Goal: Find specific page/section: Find specific page/section

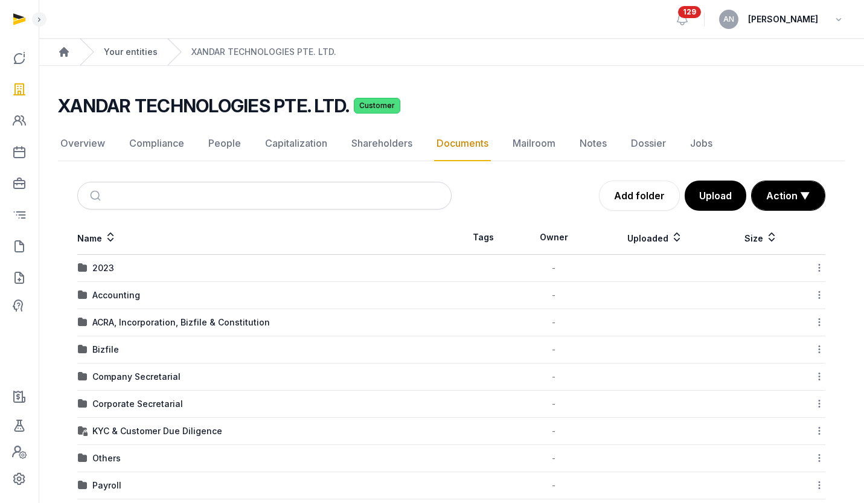
click at [140, 51] on link "Your entities" at bounding box center [131, 52] width 54 height 12
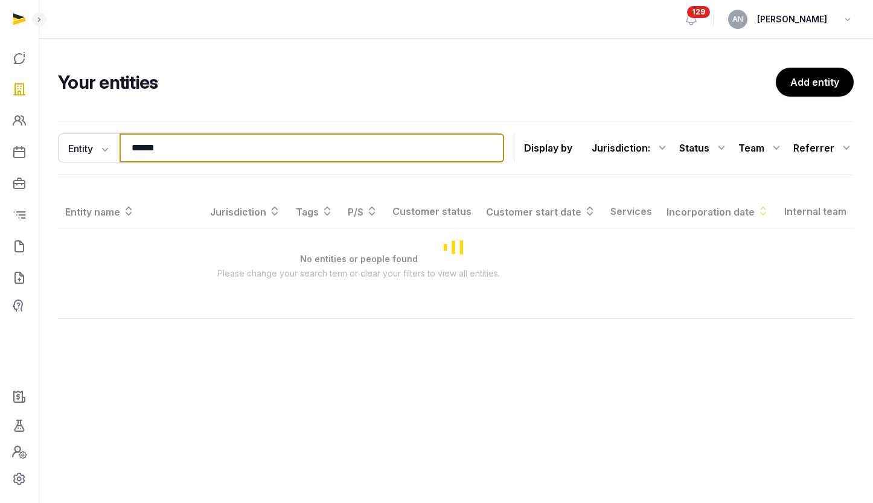
click at [208, 156] on input "******" at bounding box center [312, 147] width 385 height 29
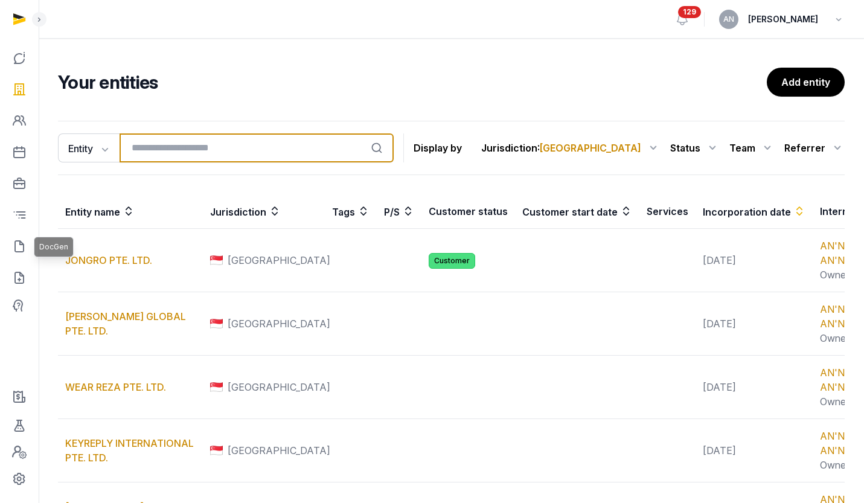
click at [210, 149] on input "search" at bounding box center [257, 147] width 274 height 29
type input "****"
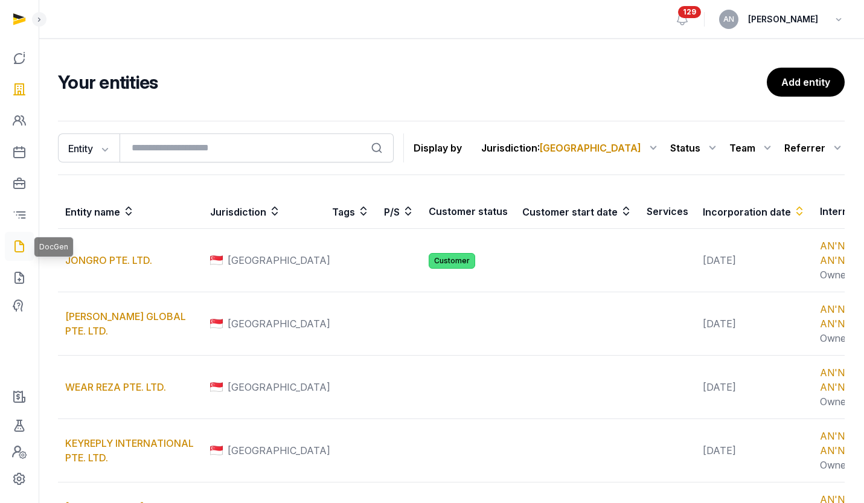
click at [13, 237] on icon at bounding box center [19, 246] width 14 height 19
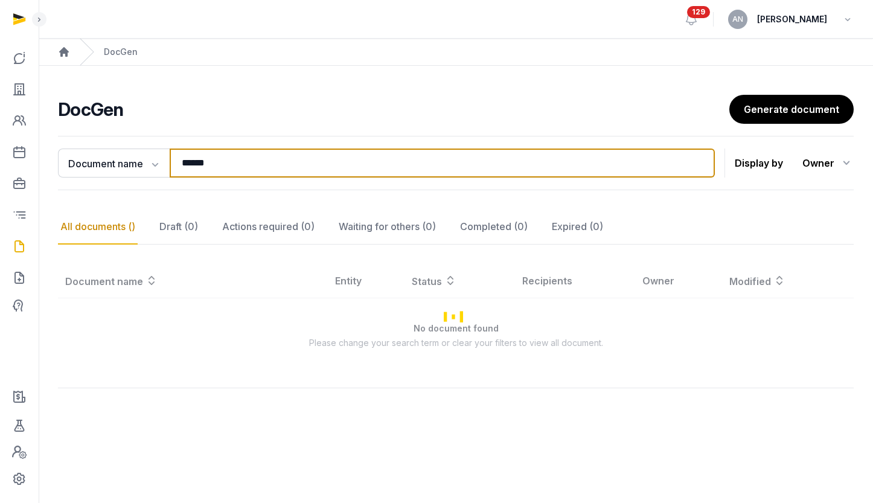
click at [221, 163] on input "******" at bounding box center [442, 163] width 545 height 29
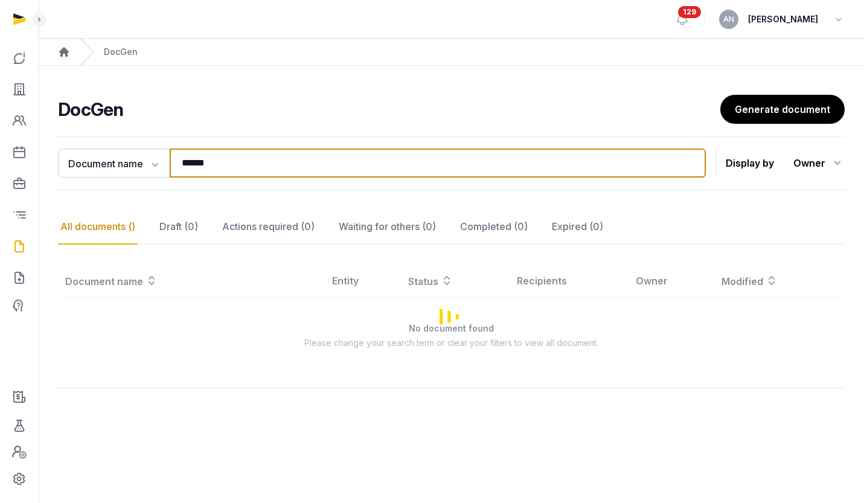
click at [221, 164] on input "******" at bounding box center [438, 163] width 536 height 29
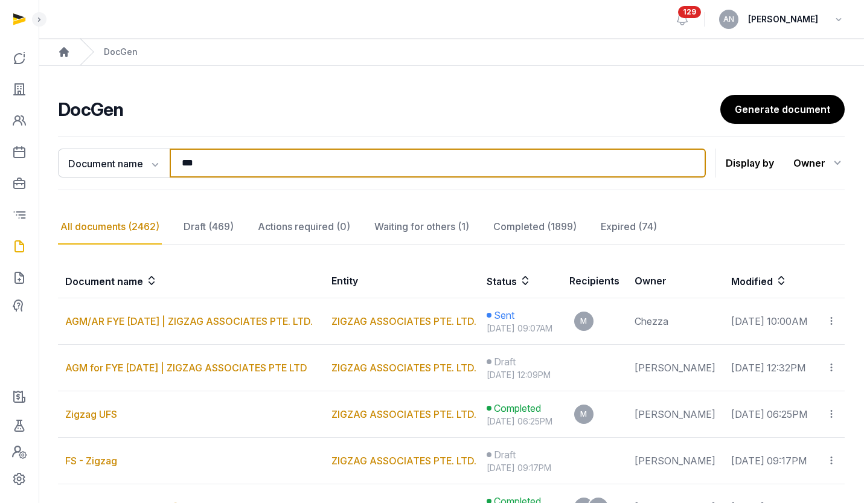
type input "****"
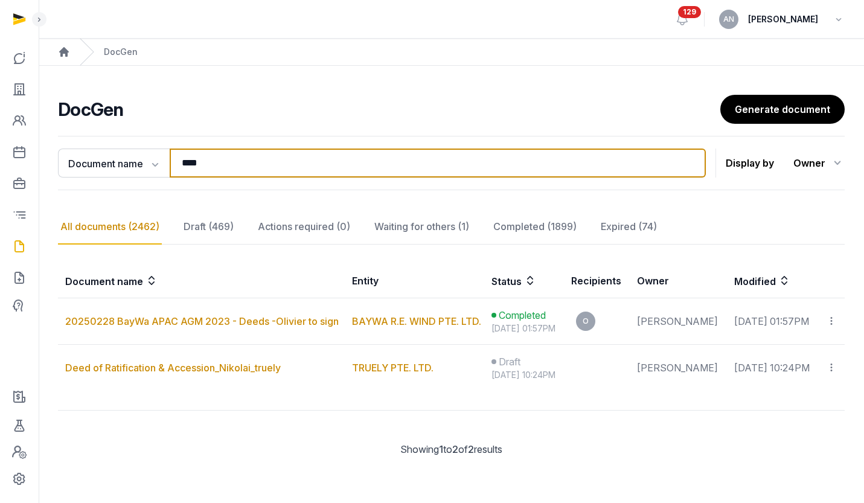
click at [226, 168] on input "****" at bounding box center [438, 163] width 536 height 29
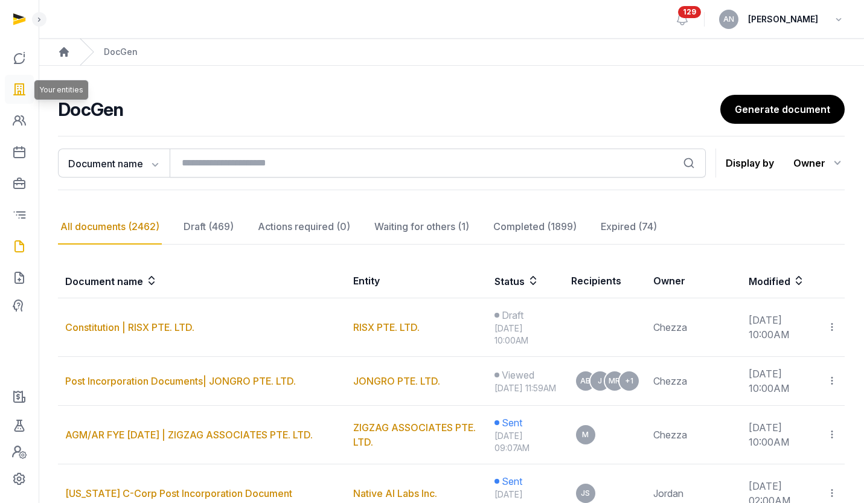
click at [28, 93] on link at bounding box center [19, 89] width 29 height 29
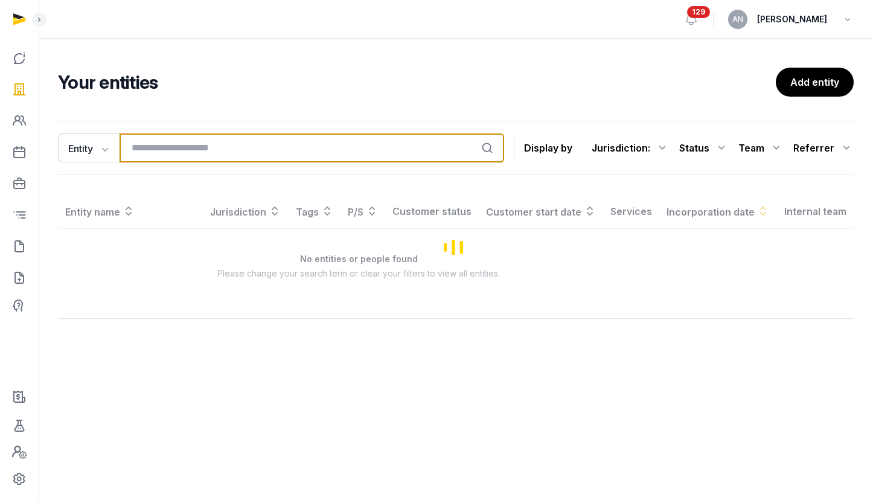
click at [226, 142] on input "search" at bounding box center [312, 147] width 385 height 29
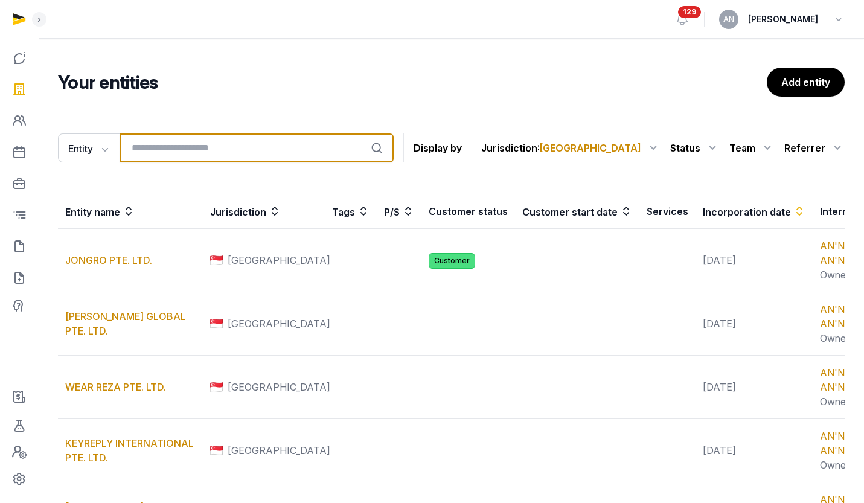
type input "*"
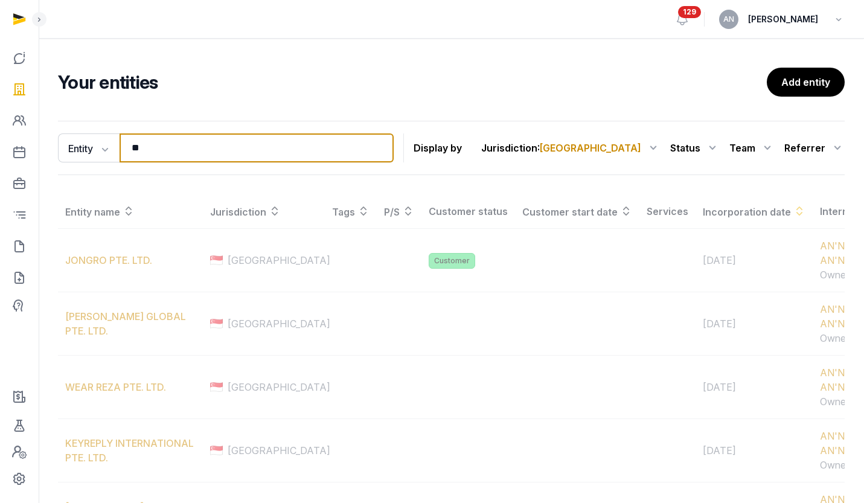
type input "*"
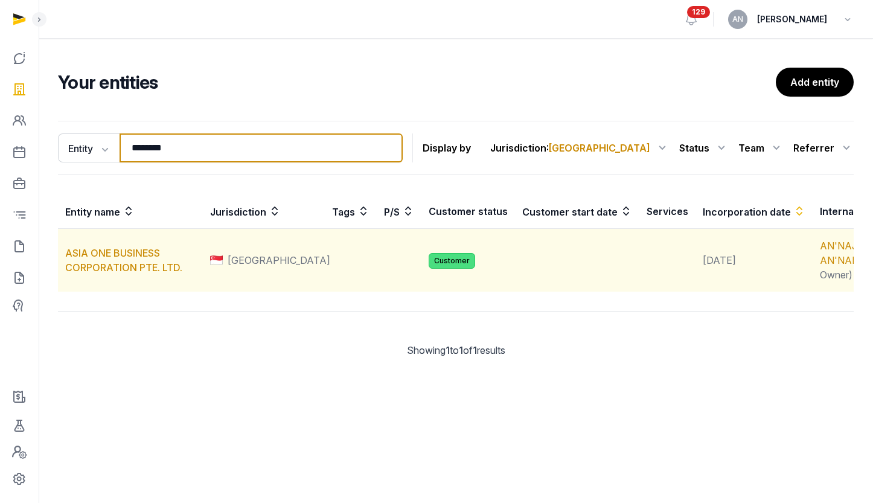
type input "********"
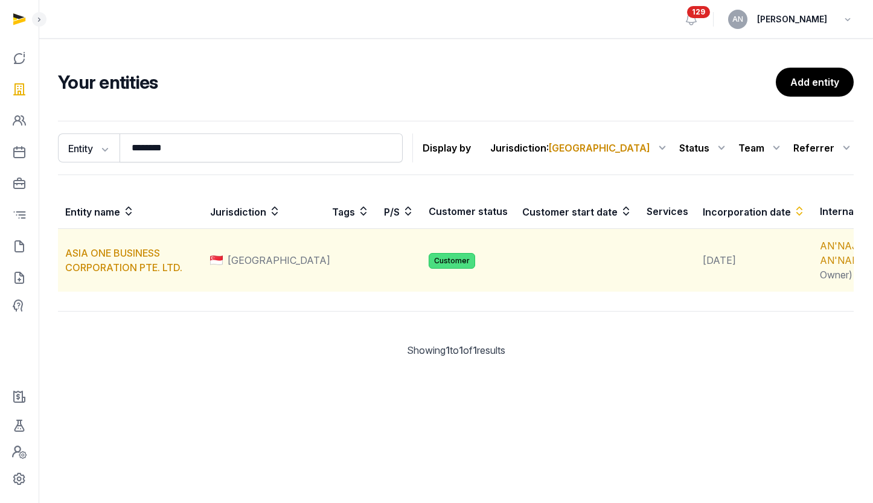
click at [109, 274] on td "ASIA ONE BUSINESS CORPORATION PTE. LTD." at bounding box center [130, 260] width 145 height 63
click at [110, 264] on link "ASIA ONE BUSINESS CORPORATION PTE. LTD." at bounding box center [123, 260] width 117 height 27
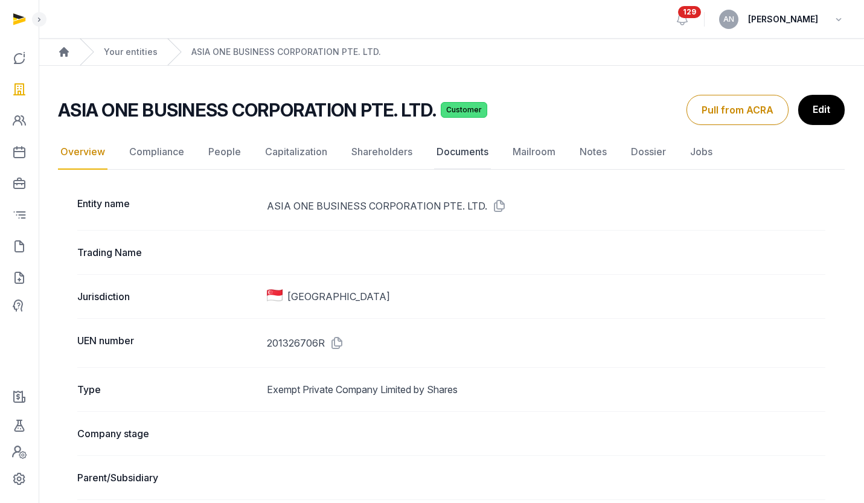
click at [457, 155] on link "Documents" at bounding box center [462, 152] width 57 height 35
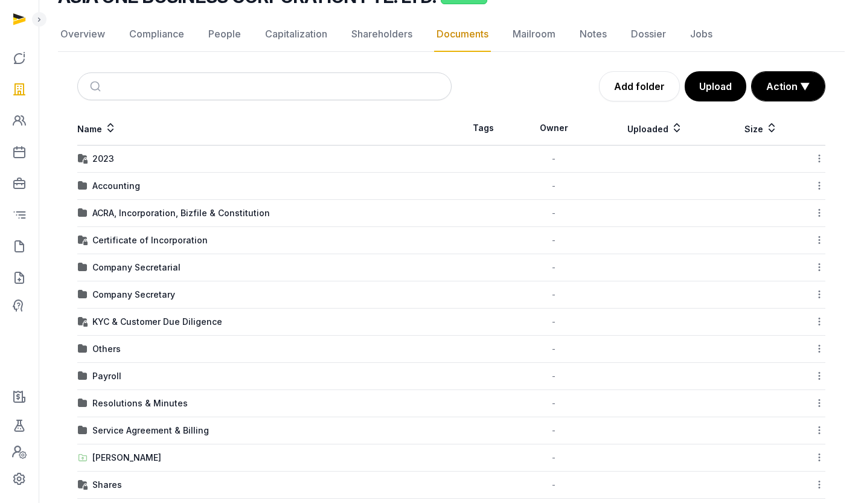
scroll to position [18, 0]
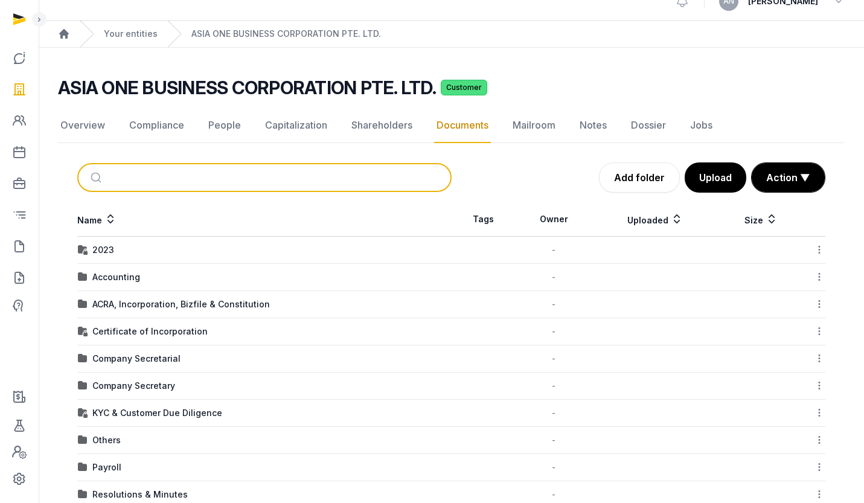
click at [174, 170] on input "search" at bounding box center [279, 177] width 334 height 27
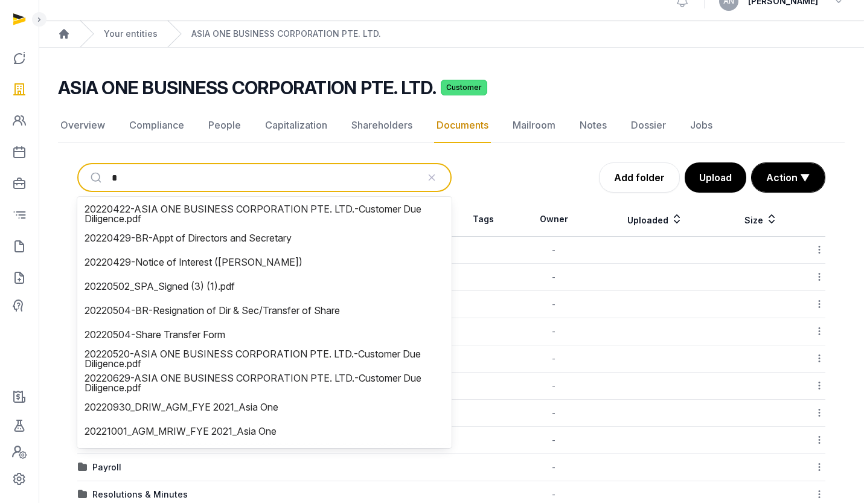
type input "**"
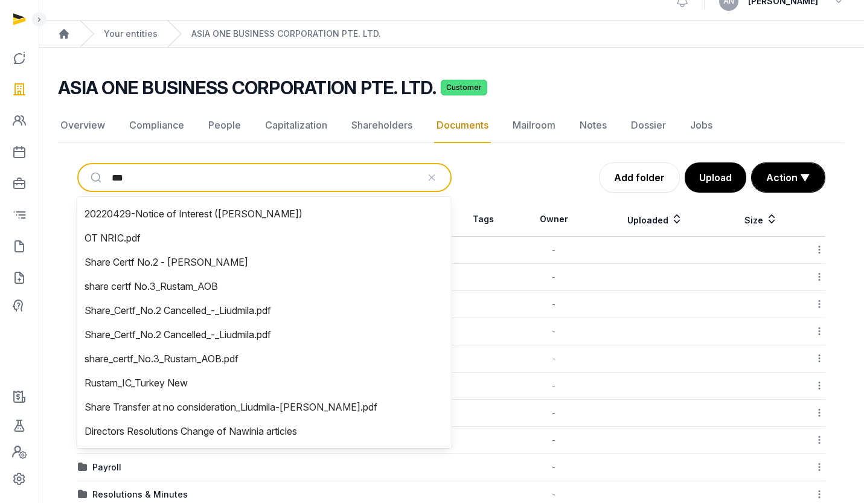
type input "****"
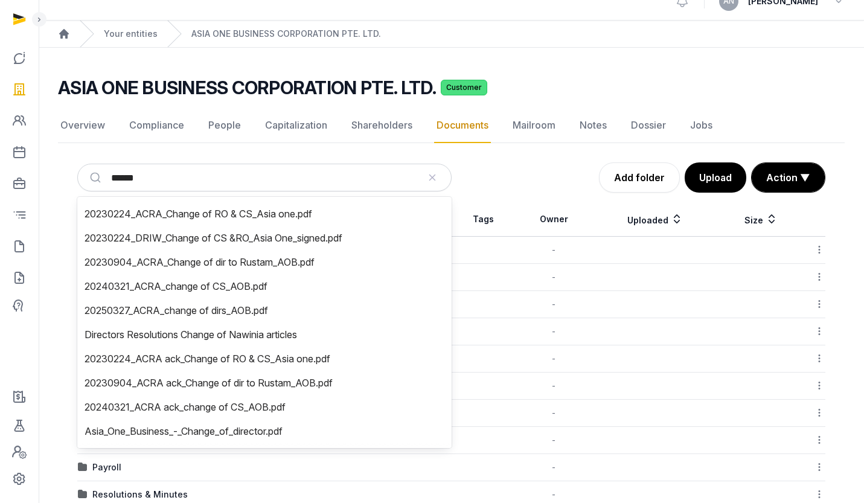
click at [493, 174] on div "Add folder Upload Action ▼ Start select Move Delete" at bounding box center [639, 177] width 374 height 30
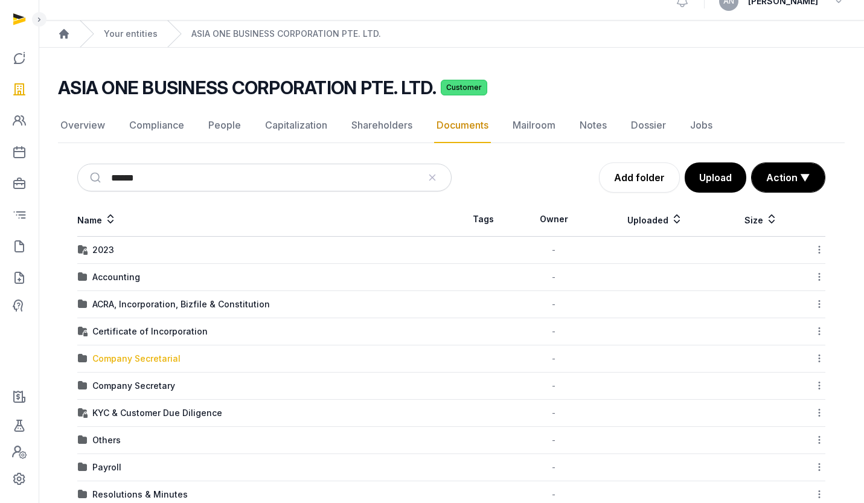
click at [121, 357] on div "Company Secretarial" at bounding box center [136, 359] width 88 height 12
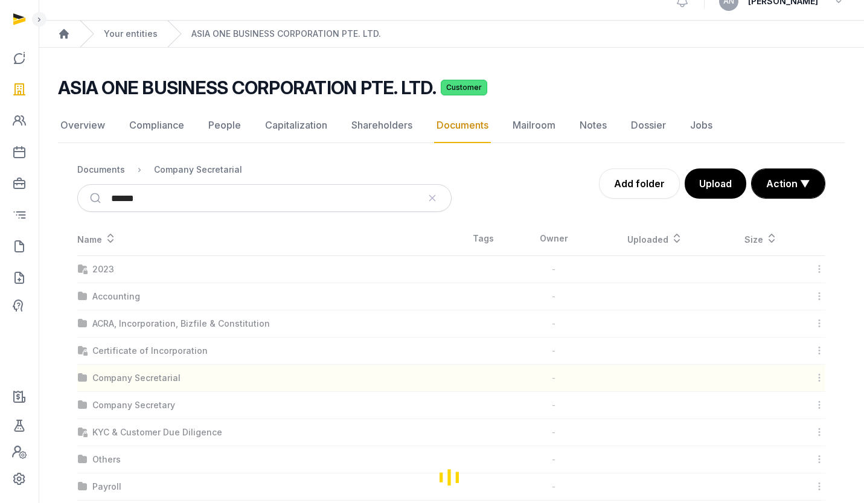
scroll to position [0, 0]
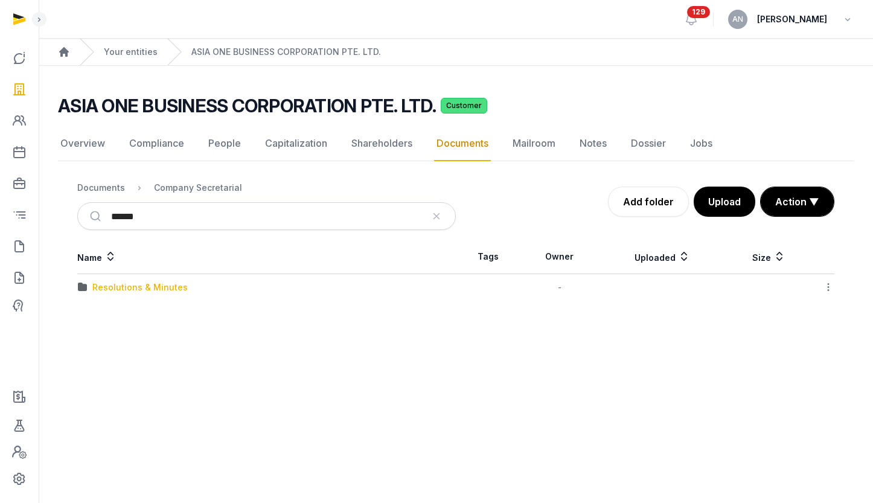
click at [126, 286] on div "Resolutions & Minutes" at bounding box center [139, 287] width 95 height 12
click at [115, 289] on div "2025" at bounding box center [266, 287] width 377 height 12
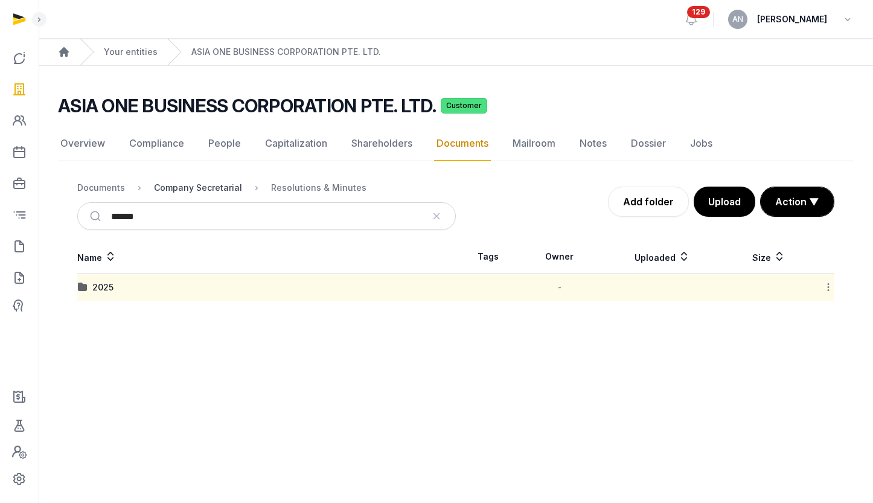
click at [197, 185] on div "Company Secretarial" at bounding box center [198, 188] width 88 height 12
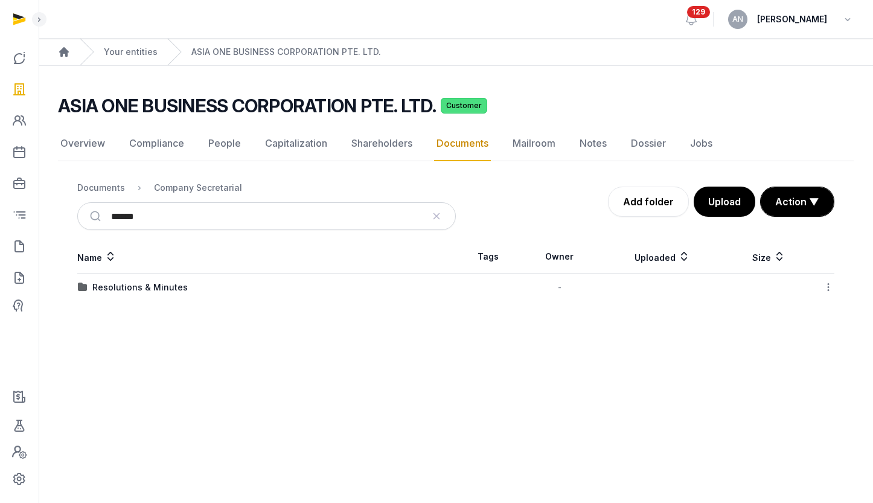
click at [109, 185] on div "Documents" at bounding box center [101, 188] width 48 height 12
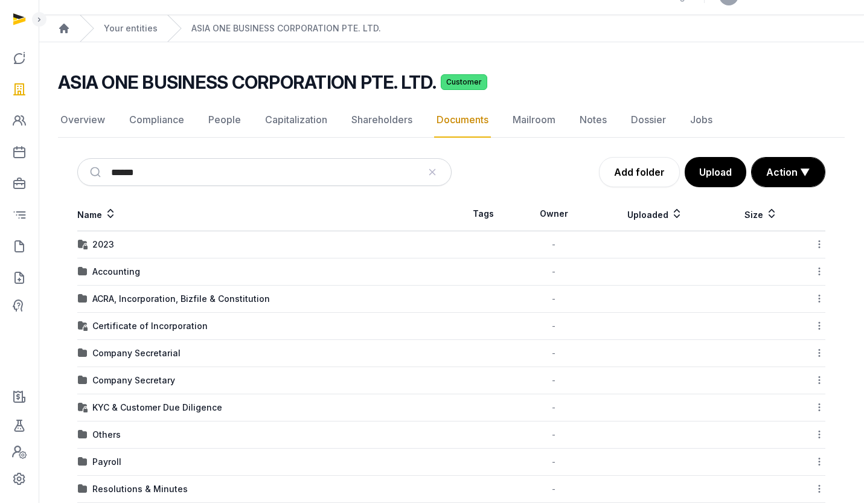
scroll to position [203, 0]
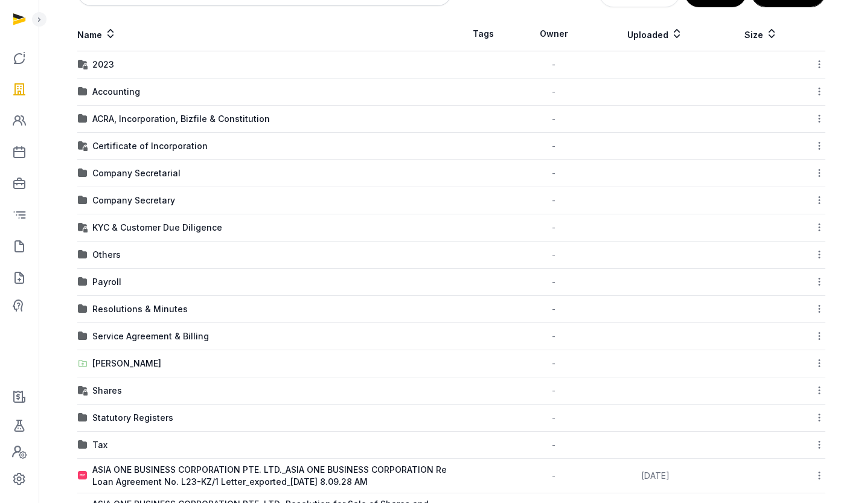
click at [135, 206] on div "Company Secretary" at bounding box center [133, 200] width 83 height 12
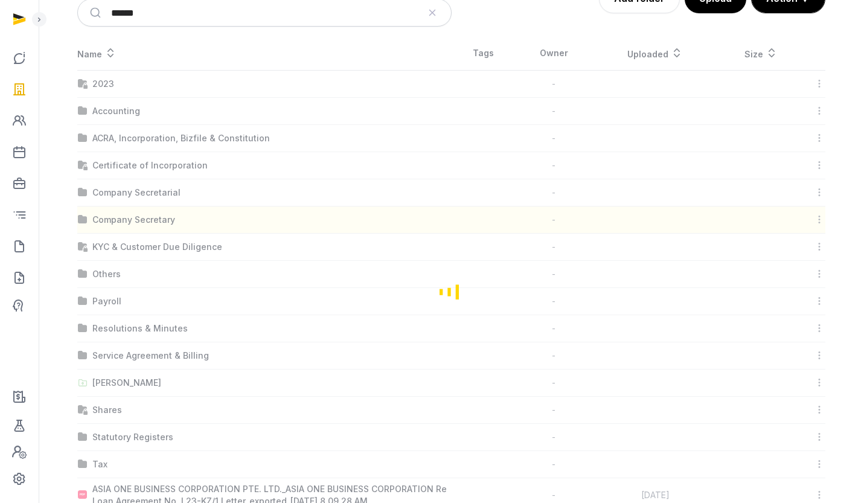
scroll to position [0, 0]
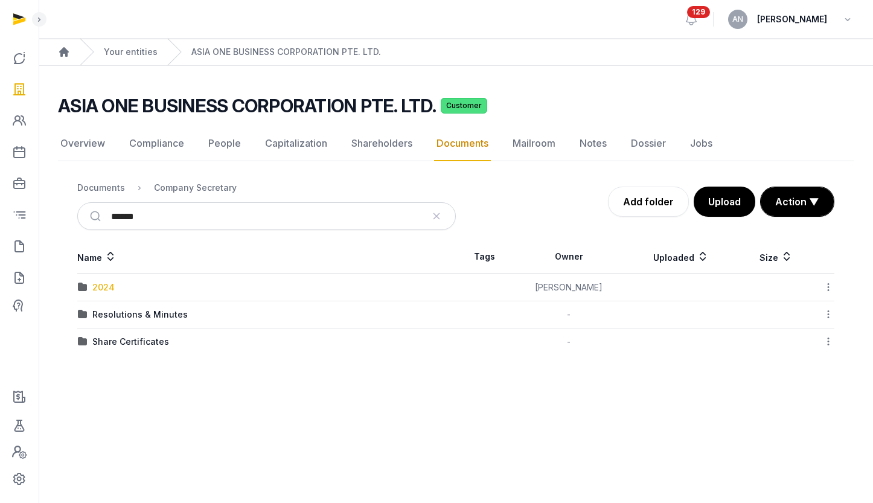
click at [106, 289] on div "2024" at bounding box center [103, 287] width 22 height 12
click at [98, 184] on div "Documents" at bounding box center [101, 188] width 48 height 12
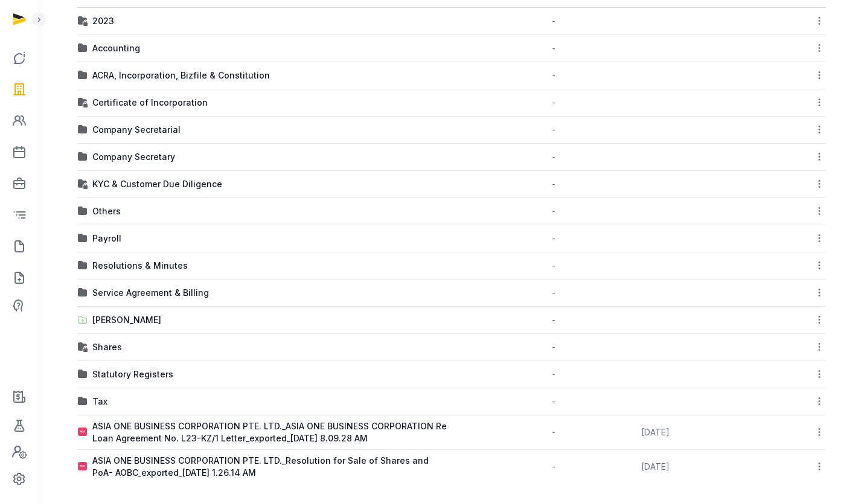
scroll to position [238, 0]
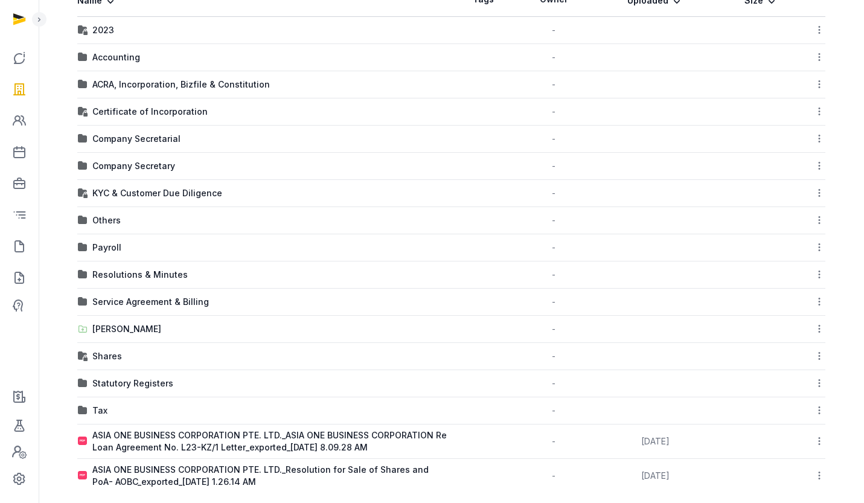
click at [107, 226] on div "Others" at bounding box center [106, 220] width 28 height 12
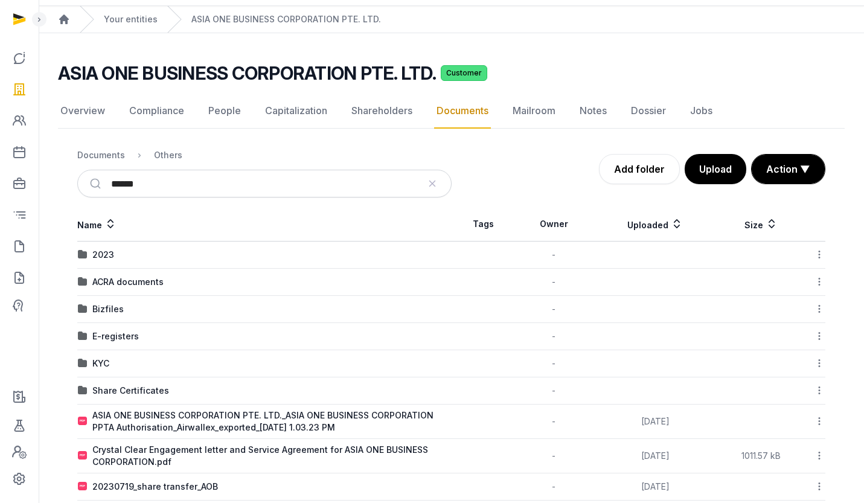
scroll to position [94, 0]
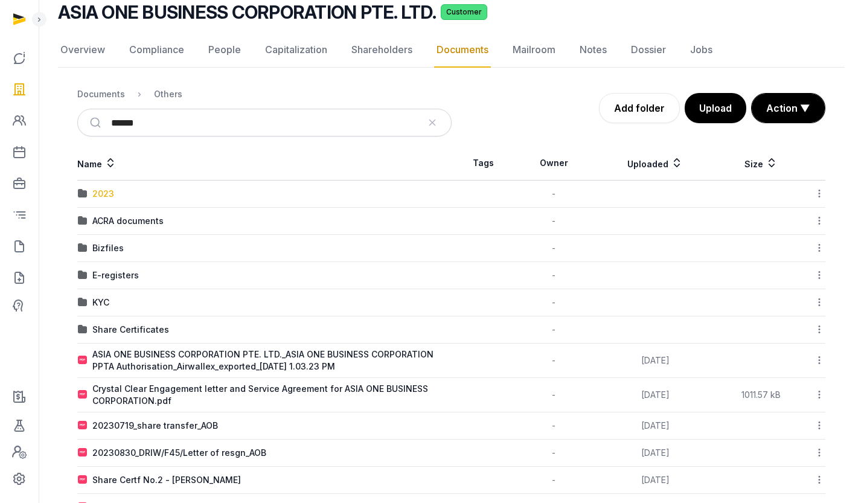
click at [102, 194] on div "2023" at bounding box center [103, 194] width 22 height 12
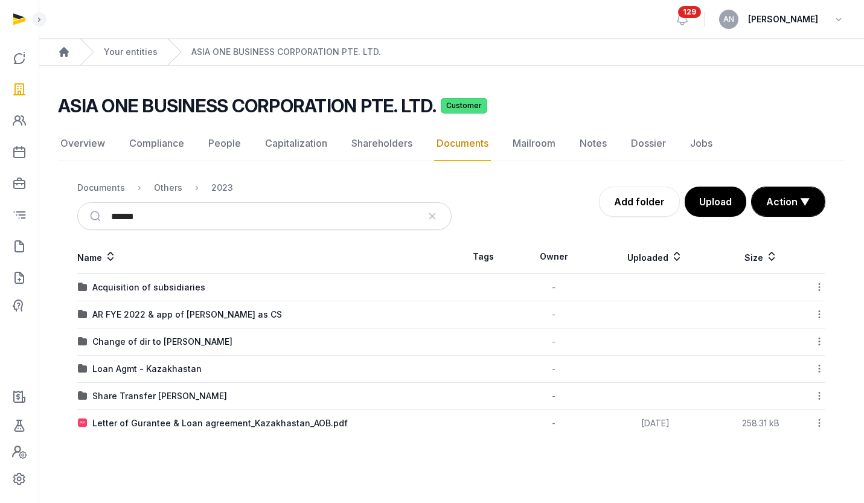
scroll to position [0, 0]
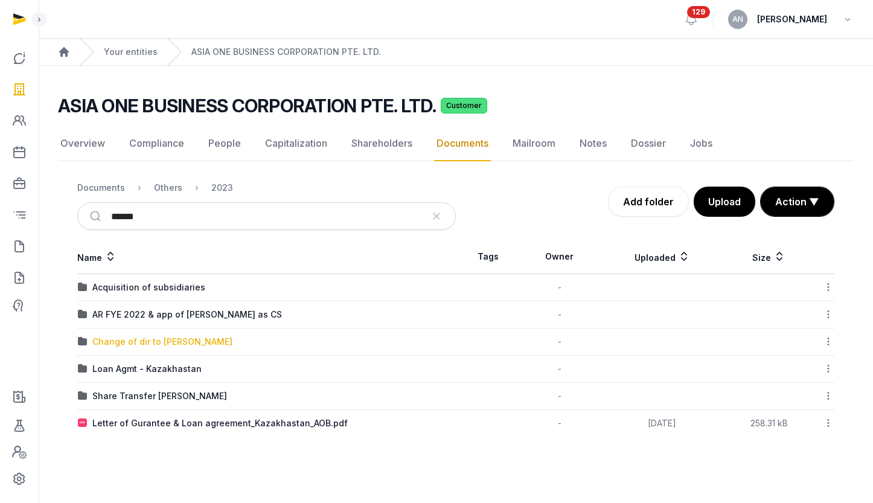
click at [126, 343] on div "Change of dir to [PERSON_NAME]" at bounding box center [162, 342] width 140 height 12
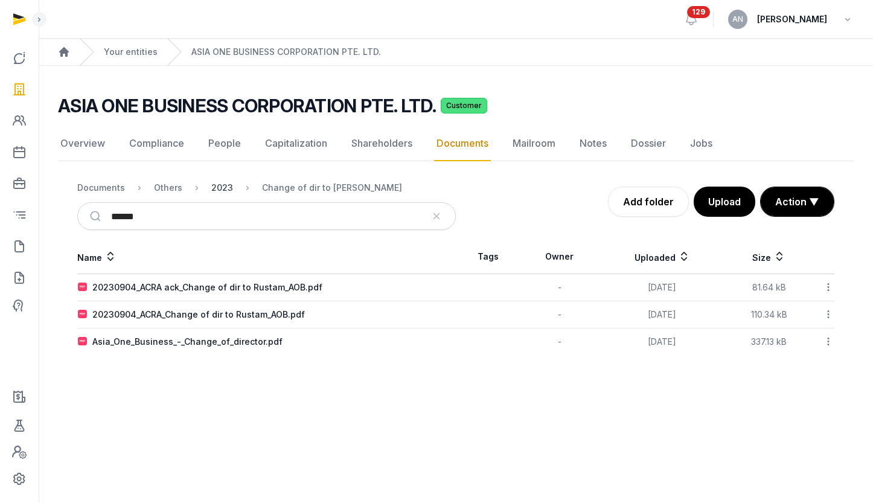
click at [215, 191] on div "2023" at bounding box center [222, 188] width 22 height 12
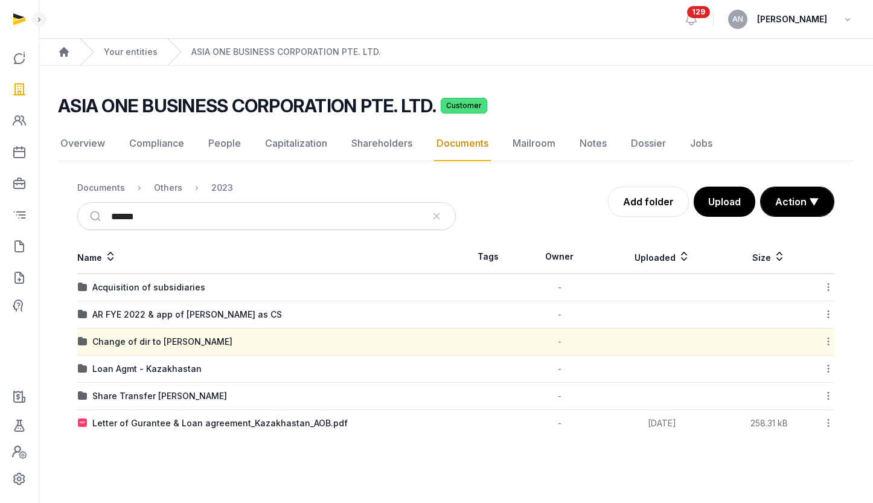
click at [154, 194] on div "Others" at bounding box center [159, 188] width 48 height 14
click at [159, 191] on div "Others" at bounding box center [168, 188] width 28 height 12
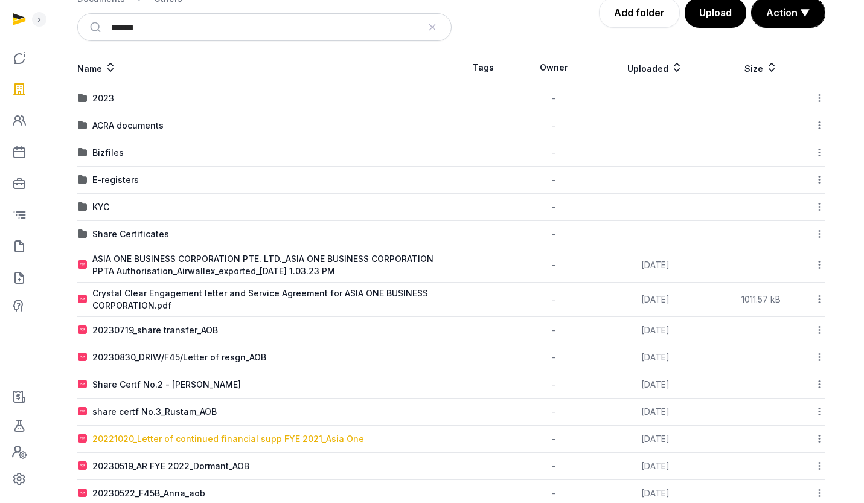
scroll to position [83, 0]
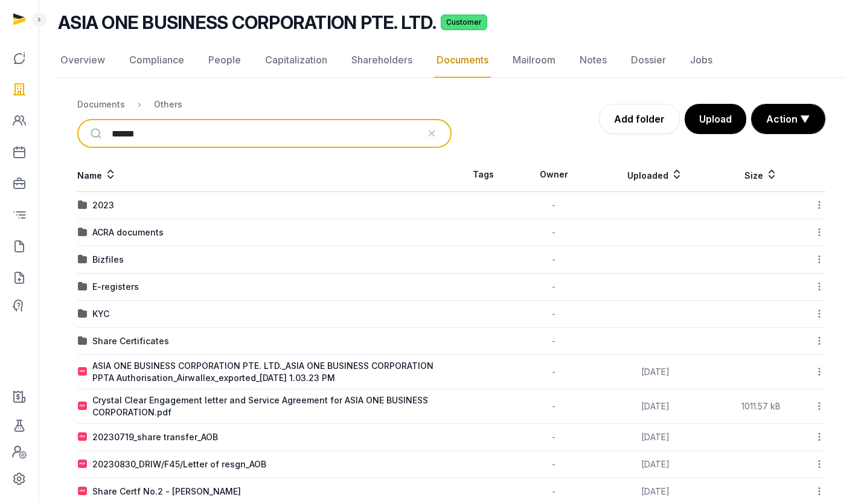
click at [170, 141] on input "******" at bounding box center [265, 133] width 306 height 27
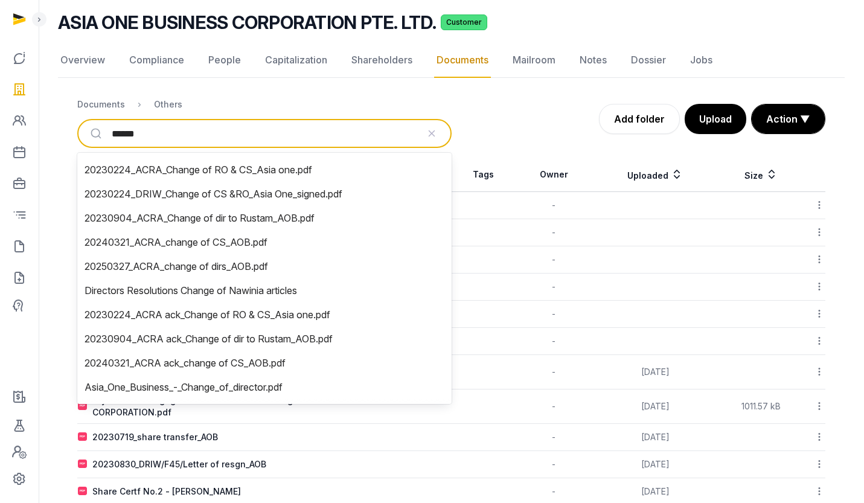
click at [170, 141] on input "******" at bounding box center [265, 133] width 306 height 27
type input "**"
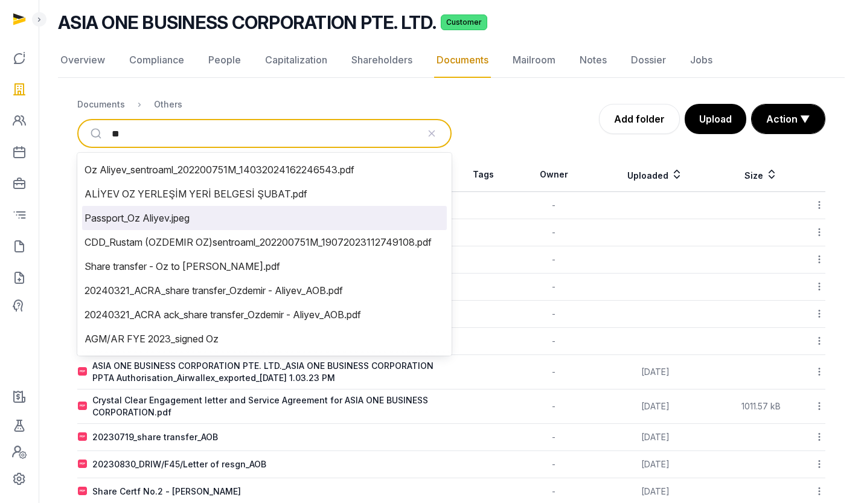
click at [182, 224] on li "Passport_Oz Aliyev.jpeg" at bounding box center [264, 218] width 365 height 24
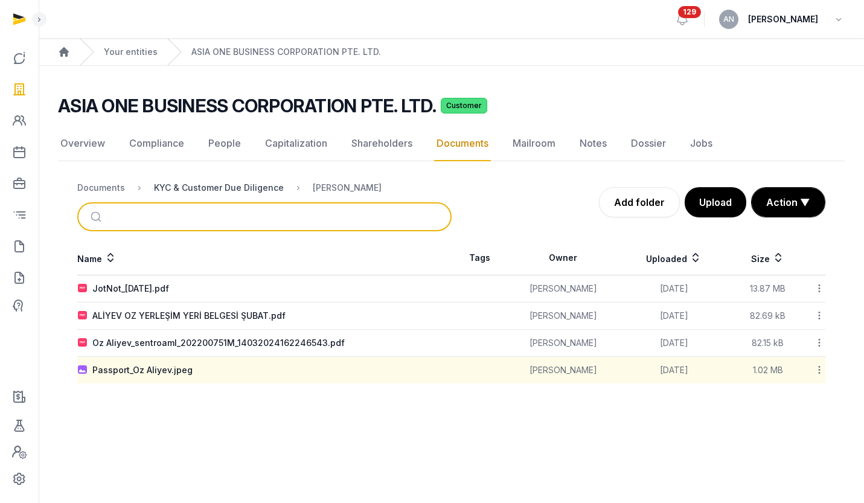
scroll to position [0, 0]
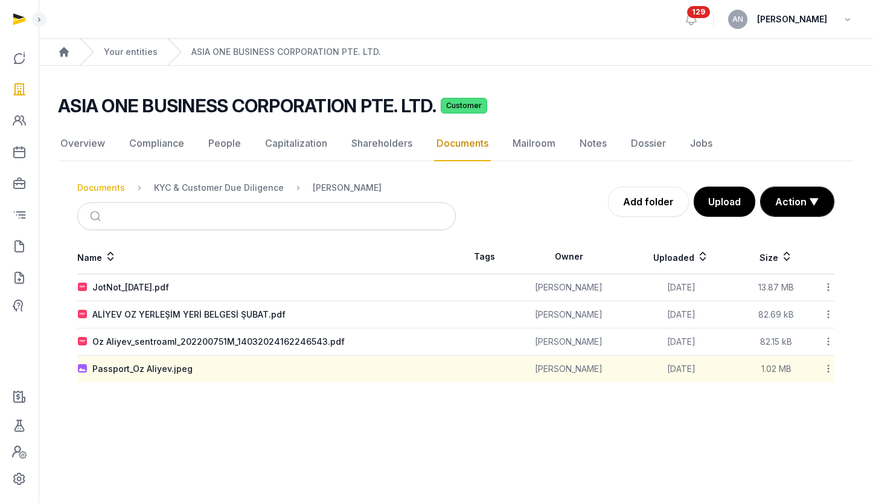
click at [100, 185] on div "Documents" at bounding box center [101, 188] width 48 height 12
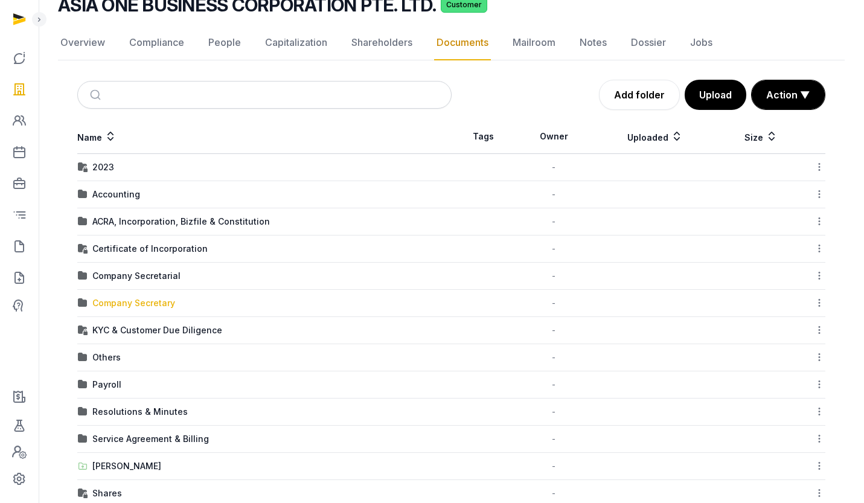
scroll to position [252, 0]
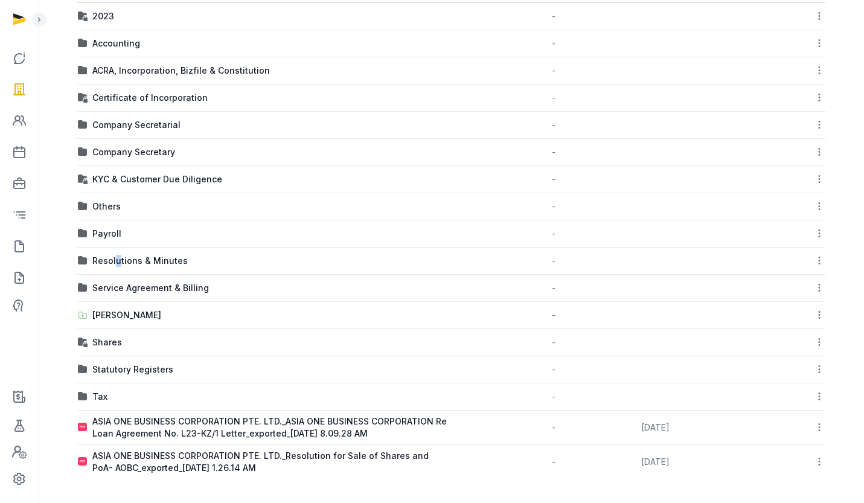
click at [117, 257] on div "Resolutions & Minutes" at bounding box center [139, 261] width 95 height 12
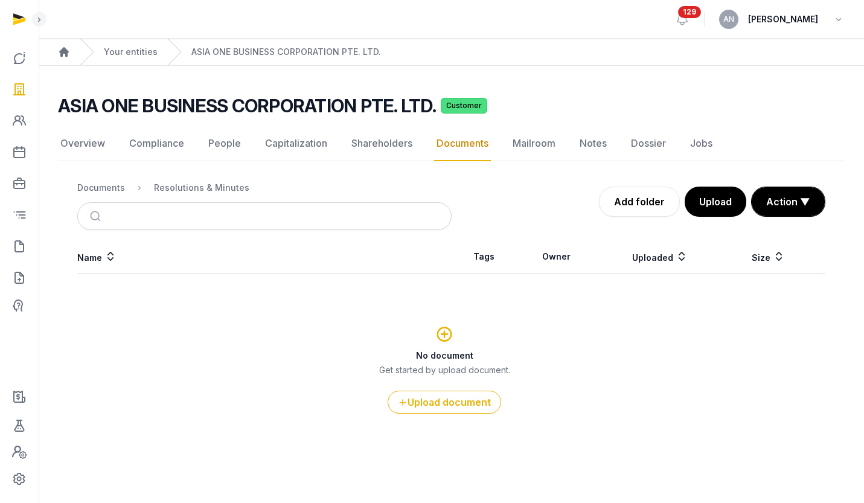
scroll to position [0, 0]
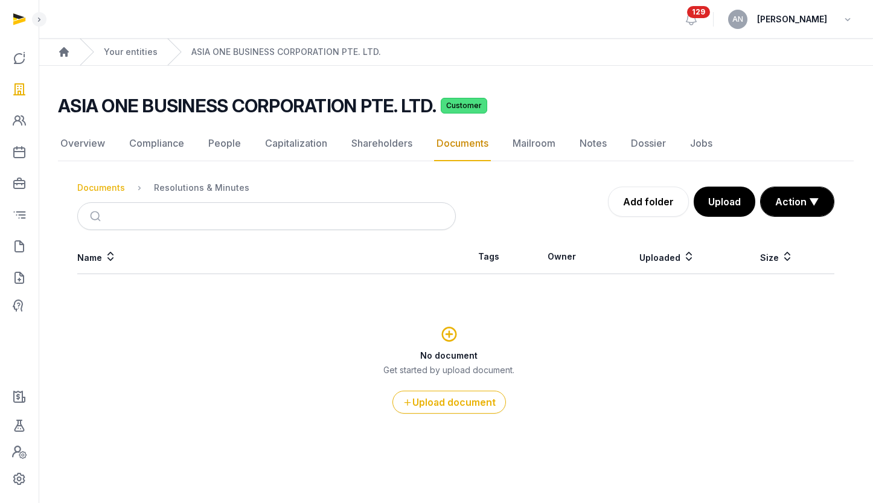
click at [103, 193] on div "Documents" at bounding box center [101, 188] width 48 height 12
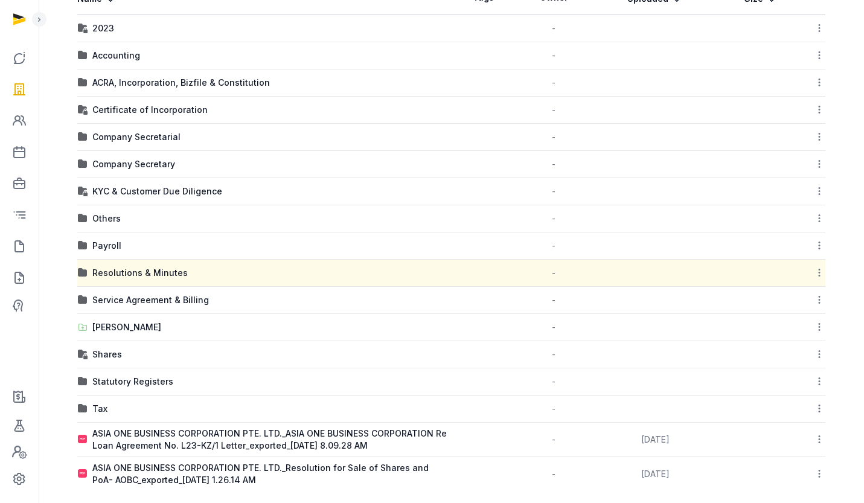
scroll to position [252, 0]
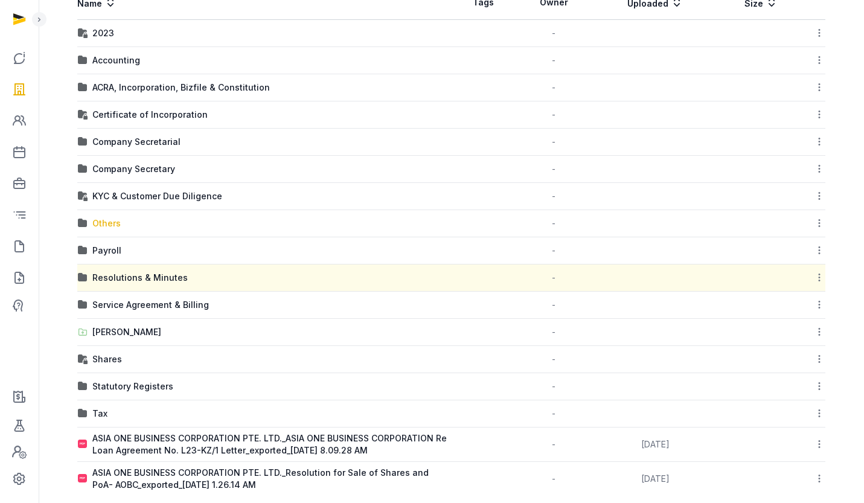
click at [108, 220] on div "Others" at bounding box center [106, 223] width 28 height 12
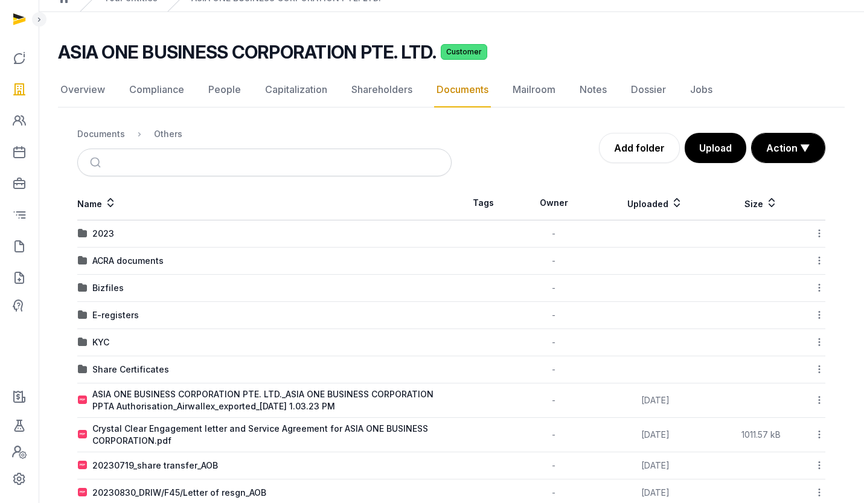
scroll to position [53, 0]
click at [109, 291] on div "Bizfiles" at bounding box center [107, 289] width 31 height 12
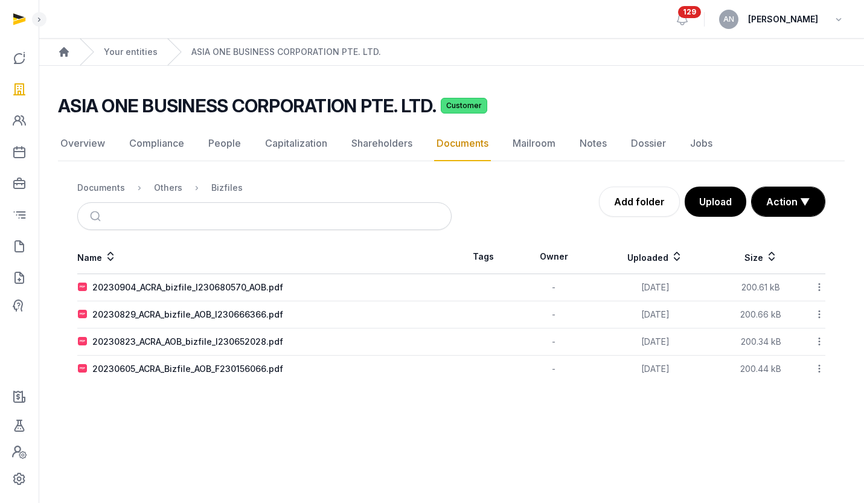
scroll to position [0, 0]
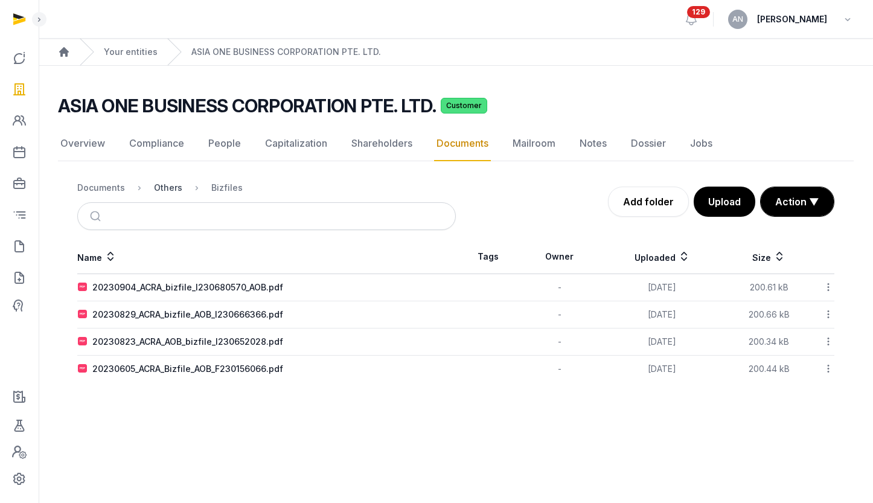
click at [159, 187] on div "Others" at bounding box center [168, 188] width 28 height 12
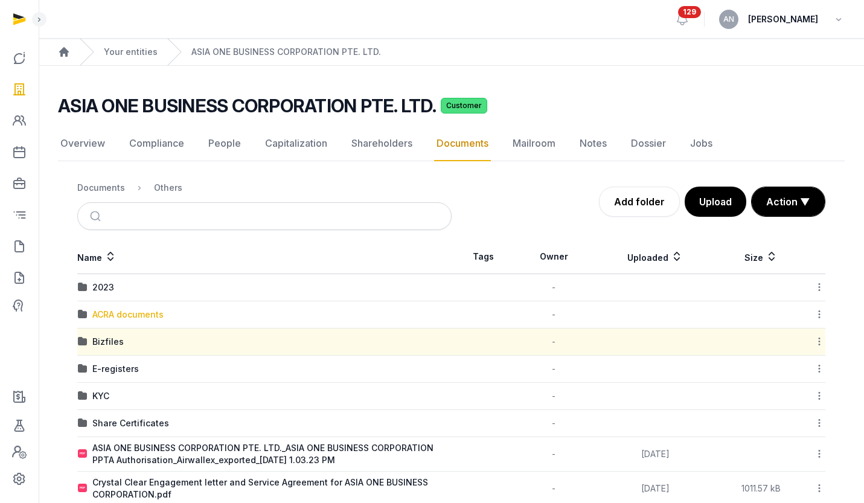
click at [127, 309] on div "ACRA documents" at bounding box center [127, 315] width 71 height 12
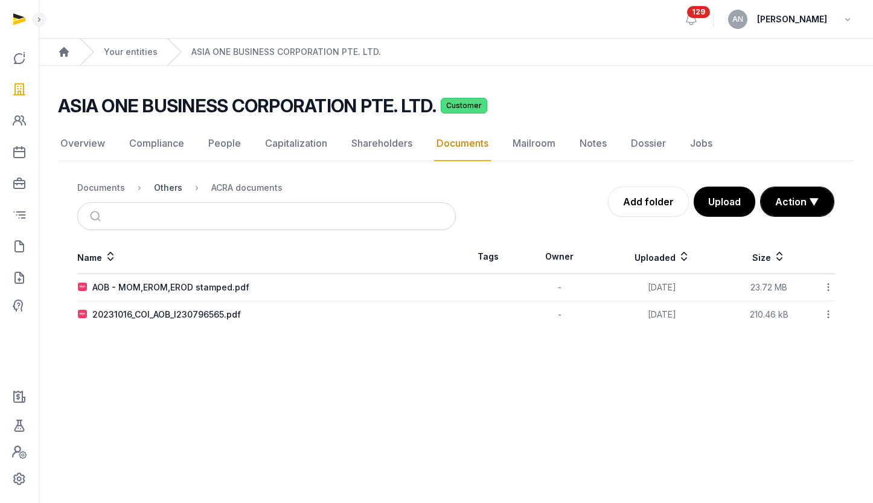
click at [172, 192] on div "Others" at bounding box center [168, 188] width 28 height 12
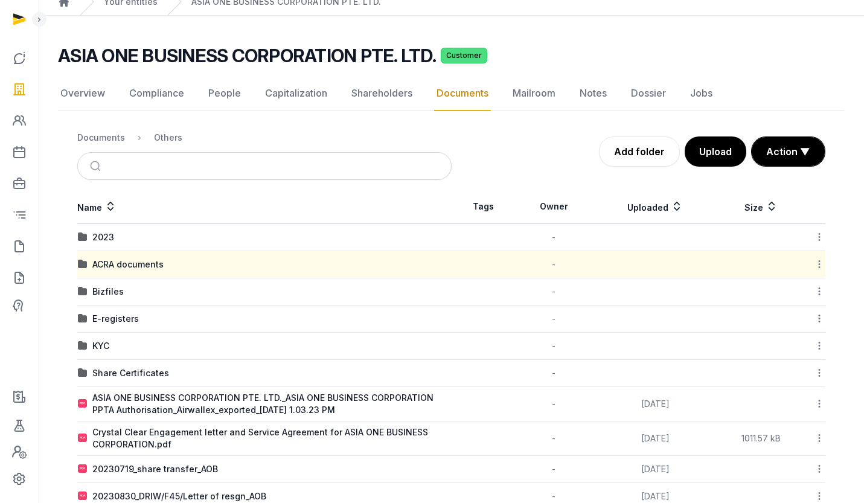
scroll to position [150, 0]
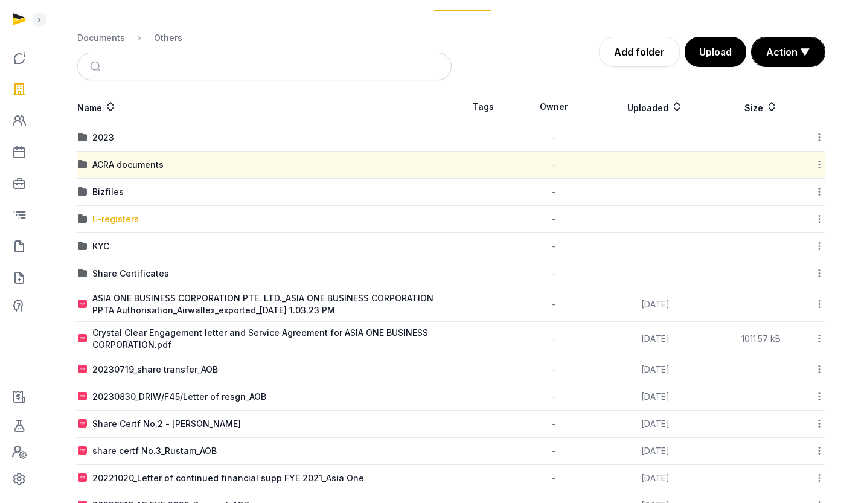
click at [102, 216] on div "E-registers" at bounding box center [115, 219] width 46 height 12
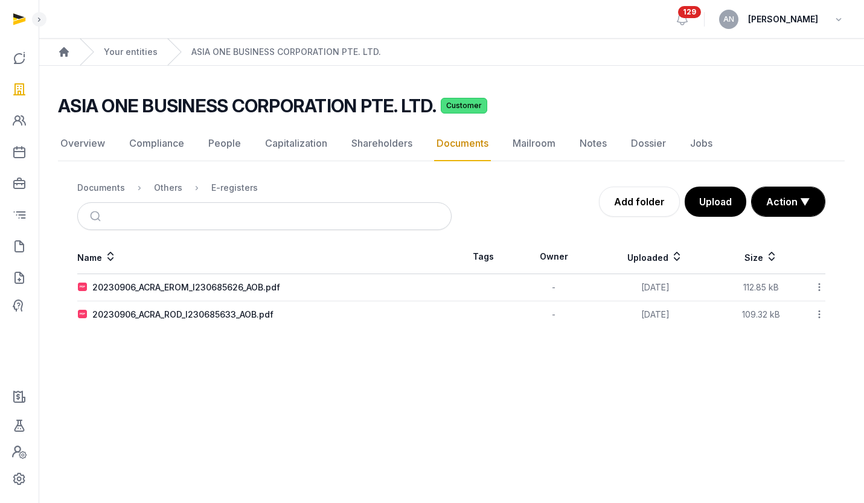
scroll to position [0, 0]
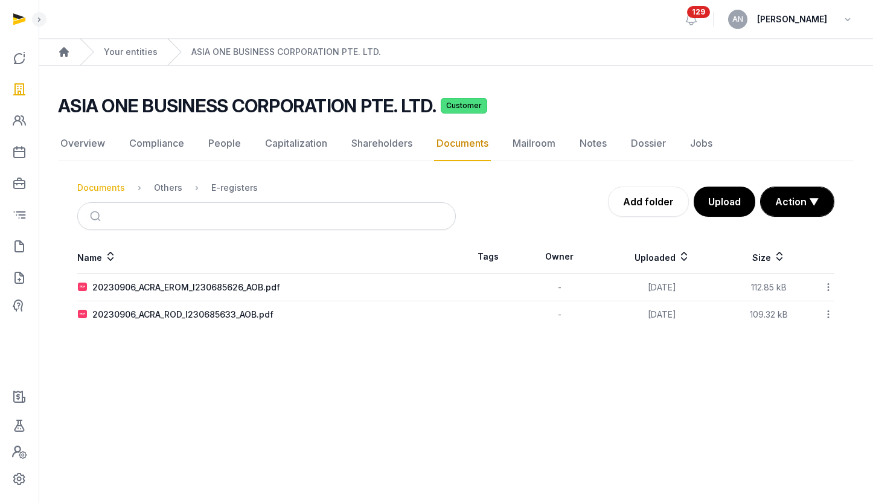
click at [93, 188] on div "Documents" at bounding box center [101, 188] width 48 height 12
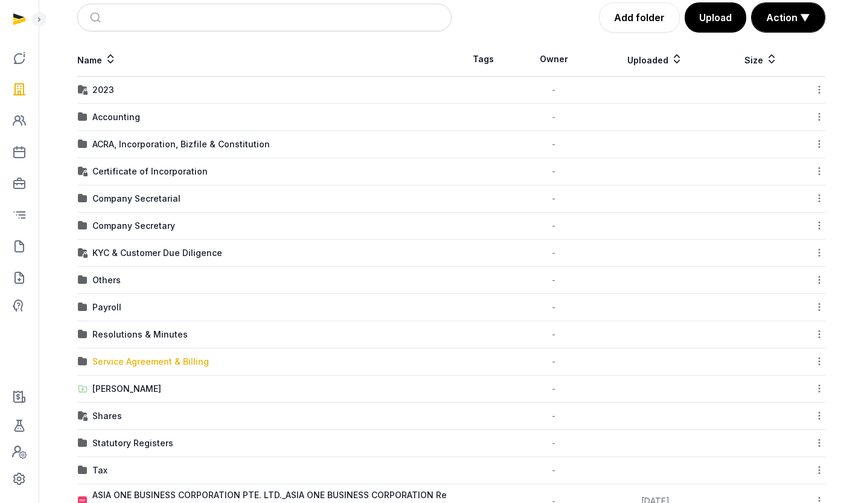
scroll to position [252, 0]
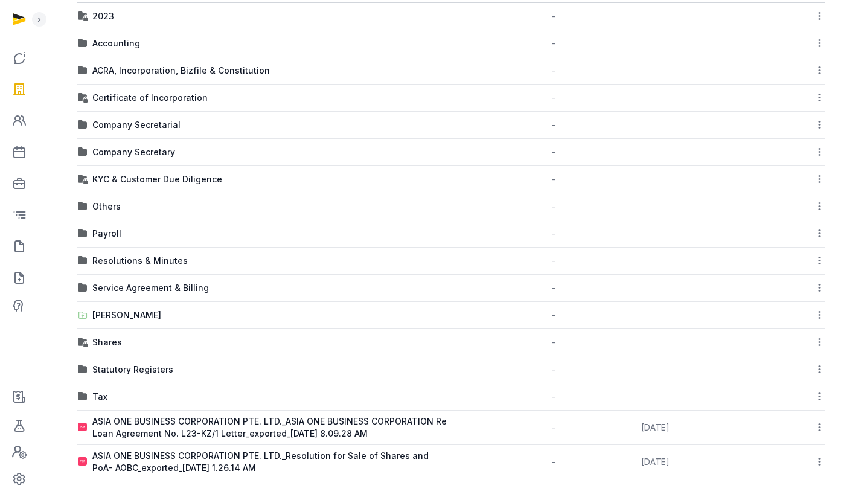
click at [126, 140] on td "Company Secretary" at bounding box center [264, 152] width 374 height 27
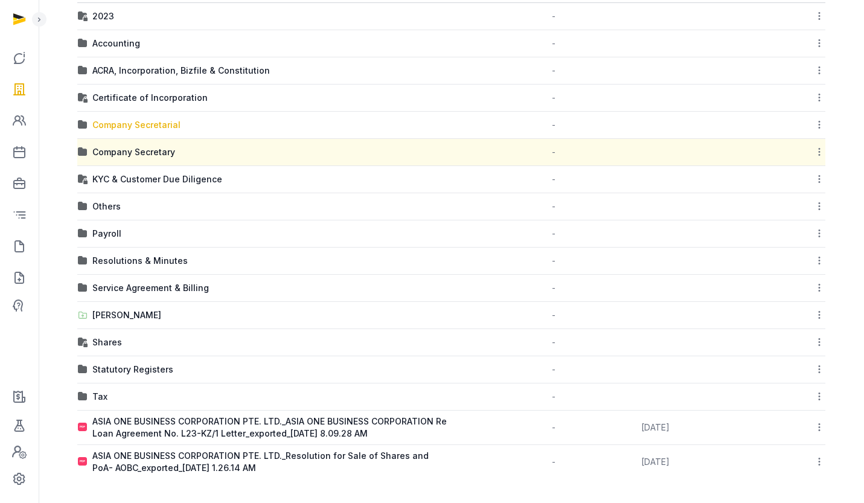
click at [126, 128] on div "Company Secretarial" at bounding box center [136, 125] width 88 height 12
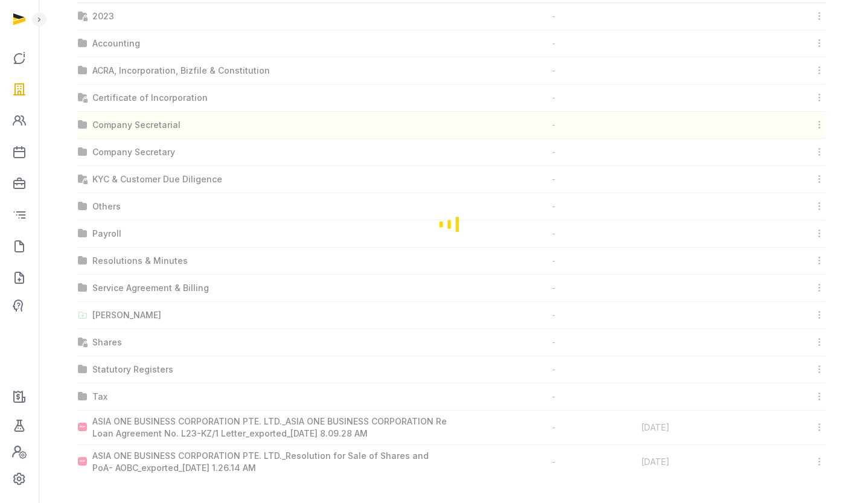
scroll to position [0, 0]
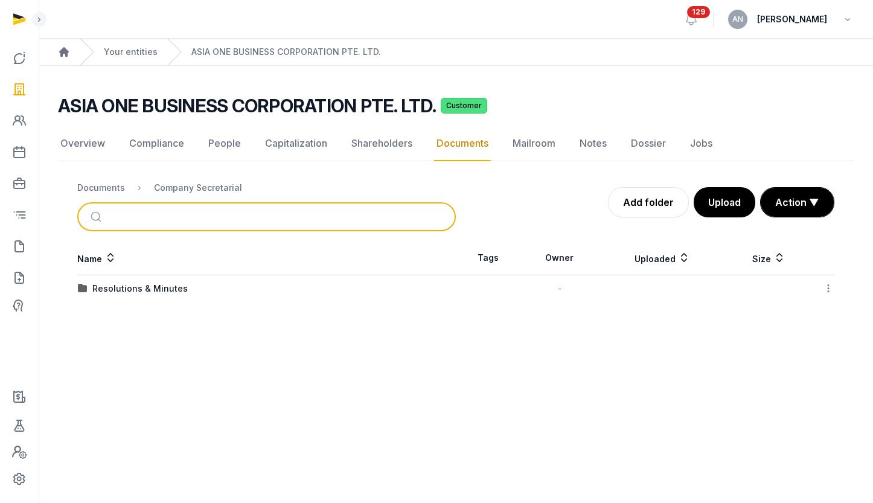
click at [140, 225] on input "search" at bounding box center [281, 216] width 338 height 27
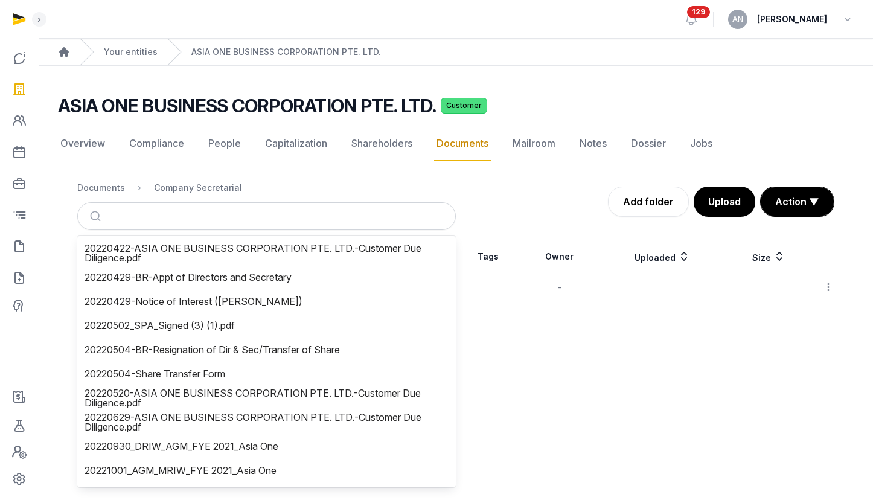
click at [101, 179] on nav "Documents Company Secretarial" at bounding box center [266, 187] width 379 height 29
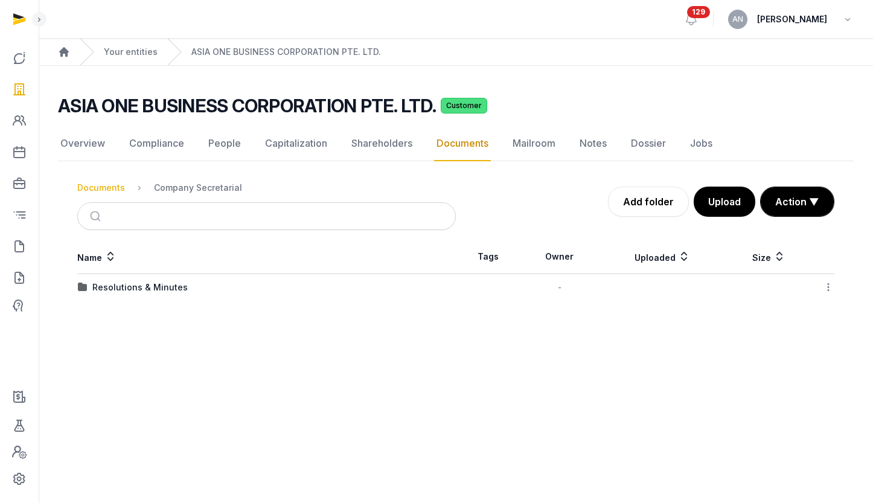
click at [102, 188] on div "Documents" at bounding box center [101, 188] width 48 height 12
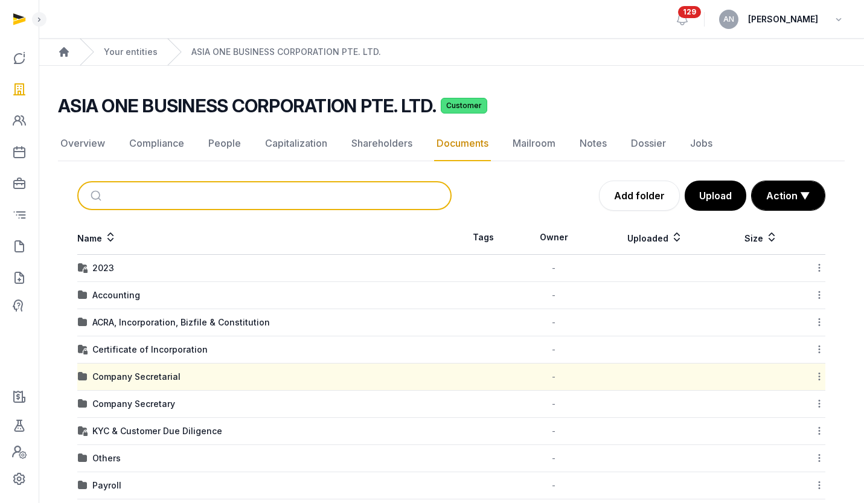
click at [253, 185] on input "search" at bounding box center [279, 195] width 334 height 27
type input "**********"
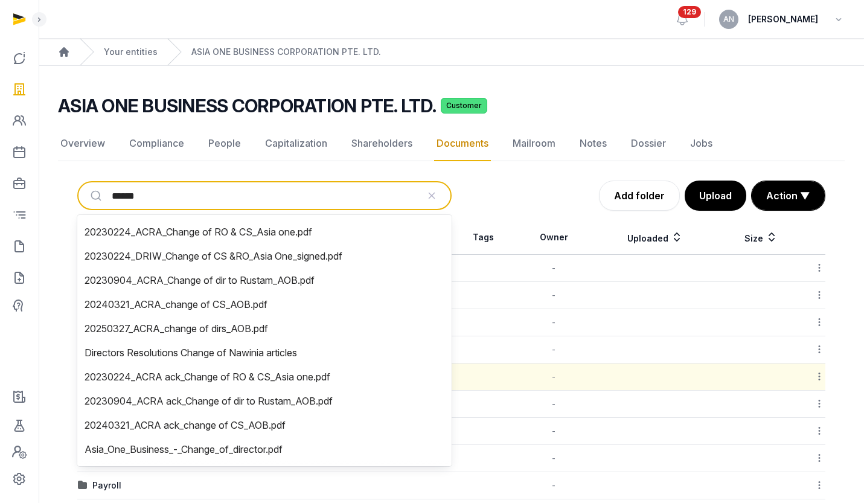
click at [152, 199] on input "******" at bounding box center [265, 195] width 306 height 27
type input "*"
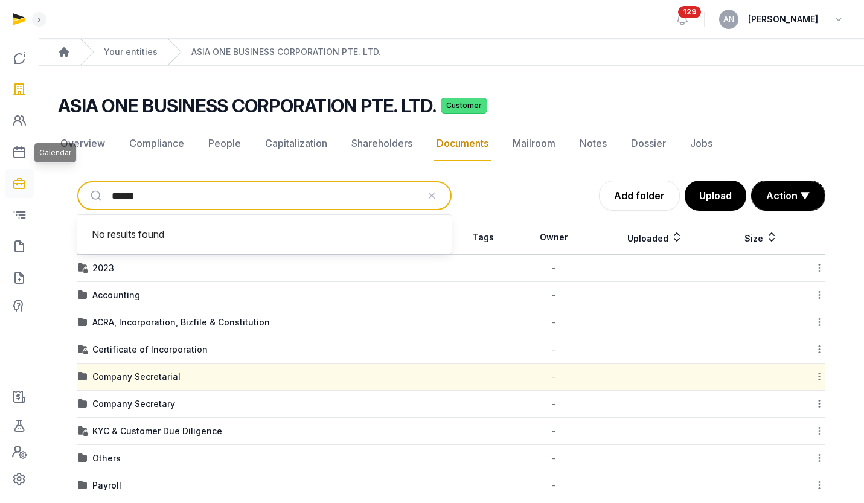
type input "******"
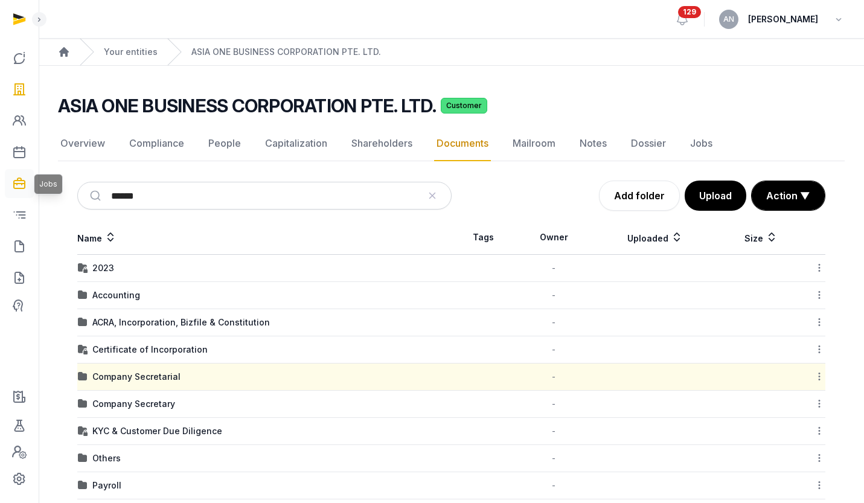
click at [16, 181] on icon at bounding box center [19, 183] width 14 height 19
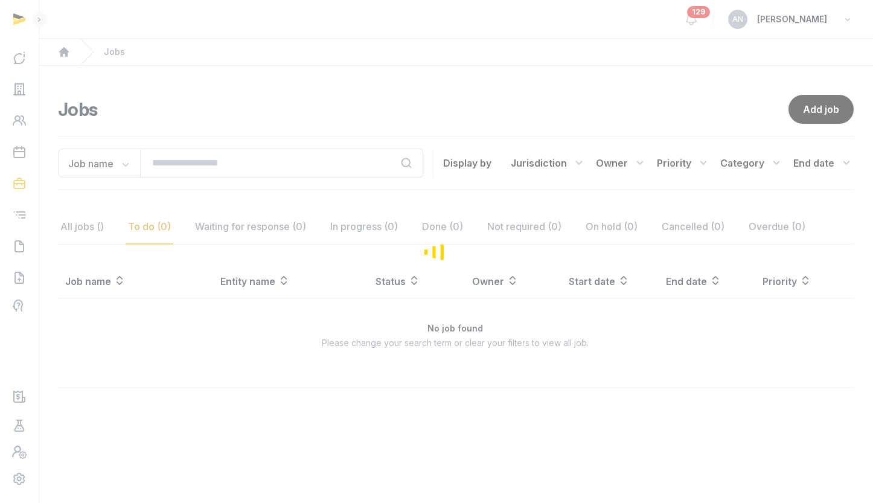
click at [18, 155] on div "Loading" at bounding box center [436, 251] width 873 height 503
